Goal: Feedback & Contribution: Submit feedback/report problem

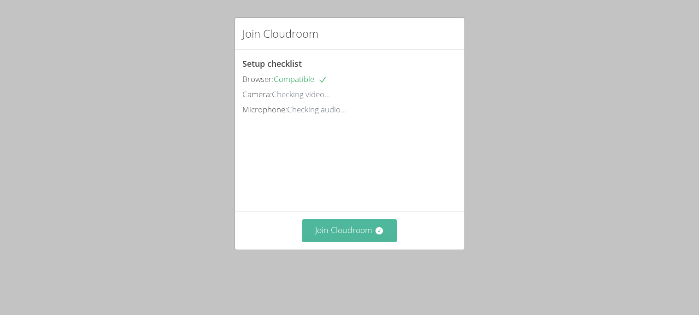
click at [338, 242] on button "Join Cloudroom" at bounding box center [349, 230] width 94 height 23
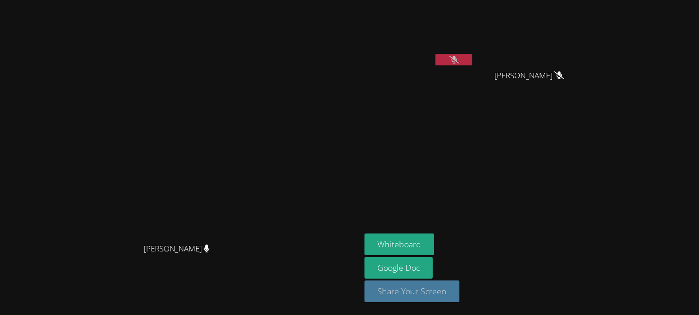
click at [460, 295] on button "Share Your Screen" at bounding box center [412, 292] width 95 height 22
click at [434, 241] on button "Whiteboard" at bounding box center [400, 244] width 70 height 22
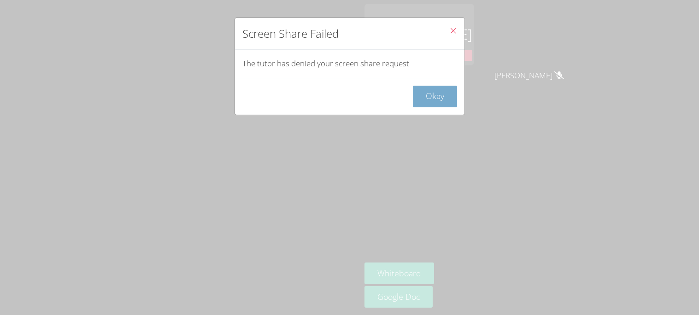
click at [439, 95] on button "Okay" at bounding box center [435, 97] width 44 height 22
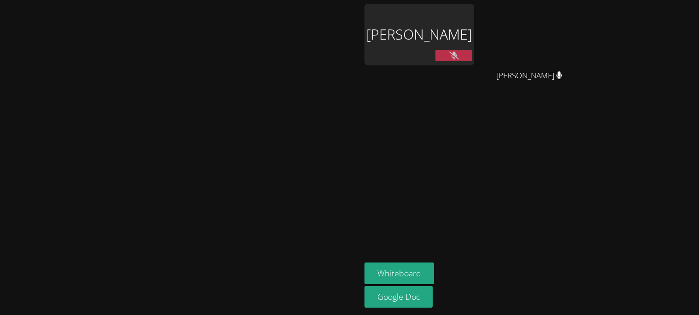
click at [230, 239] on video at bounding box center [181, 139] width 138 height 199
click at [229, 239] on video at bounding box center [181, 139] width 138 height 199
click at [230, 239] on video at bounding box center [181, 139] width 138 height 199
click at [236, 176] on video at bounding box center [181, 139] width 138 height 199
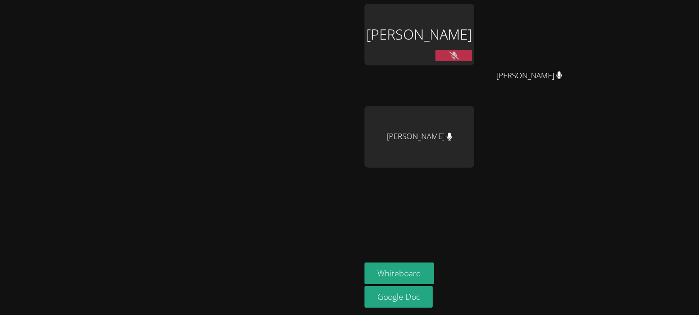
click at [472, 54] on button at bounding box center [454, 56] width 37 height 12
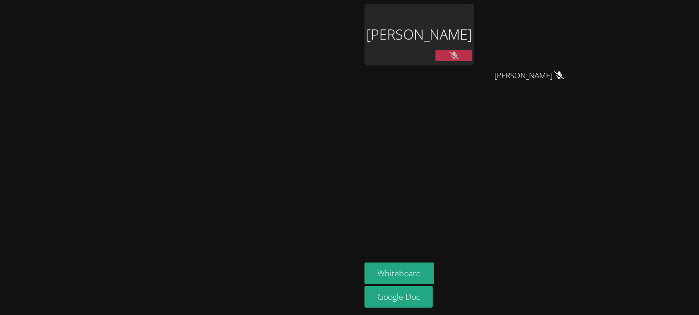
click at [472, 59] on button at bounding box center [454, 56] width 37 height 12
click at [472, 58] on button at bounding box center [454, 56] width 37 height 12
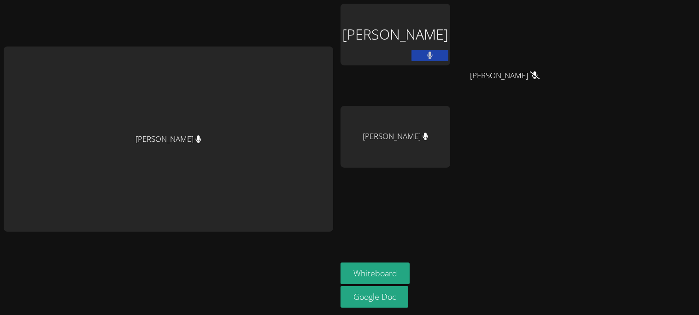
click at [428, 58] on button at bounding box center [430, 56] width 37 height 12
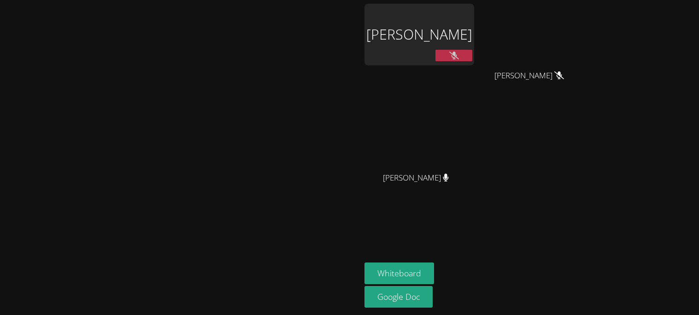
click at [472, 50] on button at bounding box center [454, 56] width 37 height 12
click at [472, 57] on button at bounding box center [454, 56] width 37 height 12
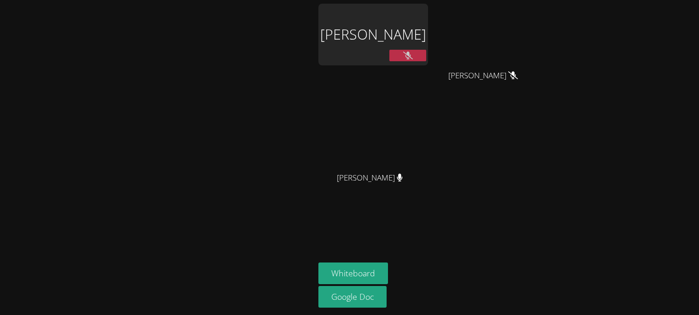
click at [407, 50] on button at bounding box center [407, 56] width 37 height 12
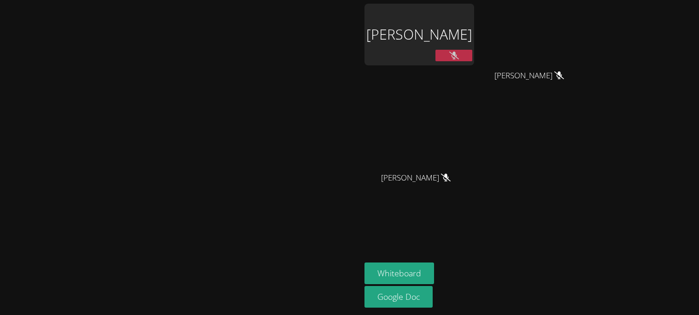
click at [472, 61] on button at bounding box center [454, 56] width 37 height 12
click at [472, 59] on button at bounding box center [454, 56] width 37 height 12
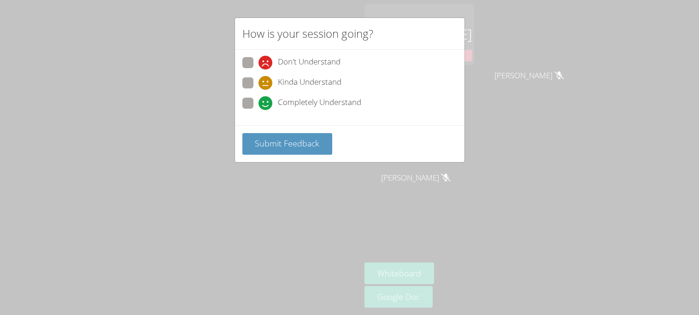
click at [259, 110] on span at bounding box center [259, 110] width 0 height 0
click at [259, 106] on input "Completely Understand" at bounding box center [263, 102] width 8 height 8
radio input "true"
click at [259, 110] on span at bounding box center [259, 110] width 0 height 0
click at [259, 99] on input "Completely Understand" at bounding box center [263, 102] width 8 height 8
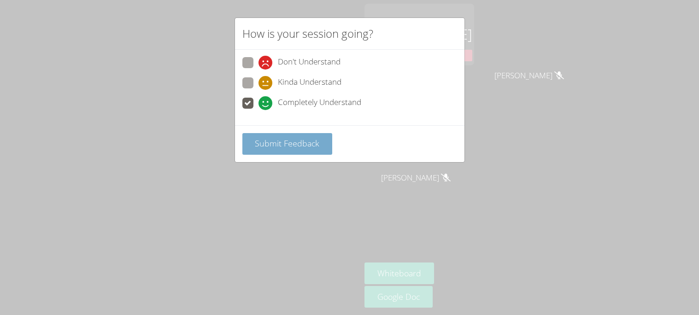
click at [265, 142] on span "Submit Feedback" at bounding box center [287, 143] width 65 height 11
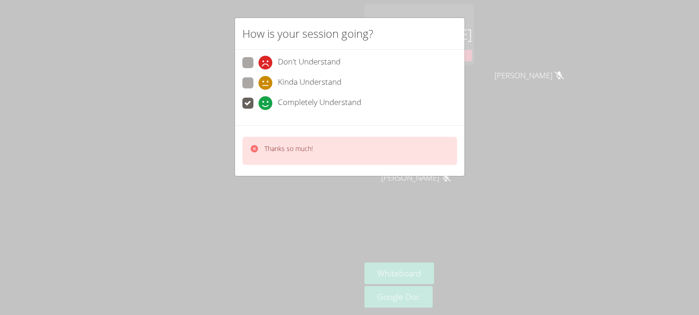
click at [289, 159] on div "Thanks so much!" at bounding box center [349, 151] width 215 height 28
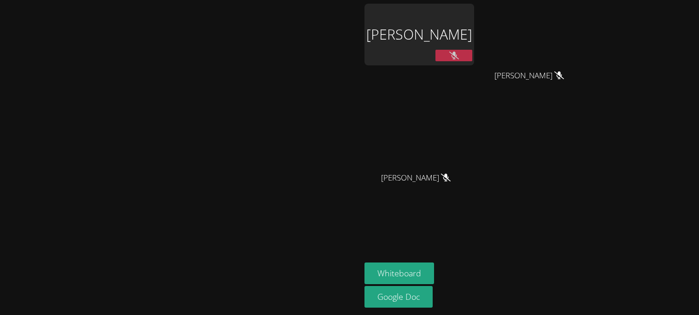
click at [250, 166] on video at bounding box center [181, 139] width 138 height 199
click at [472, 61] on button at bounding box center [454, 56] width 37 height 12
click at [472, 55] on button at bounding box center [454, 56] width 37 height 12
click at [459, 52] on icon at bounding box center [454, 56] width 10 height 8
click at [472, 57] on button at bounding box center [454, 56] width 37 height 12
